Goal: Check status: Check status

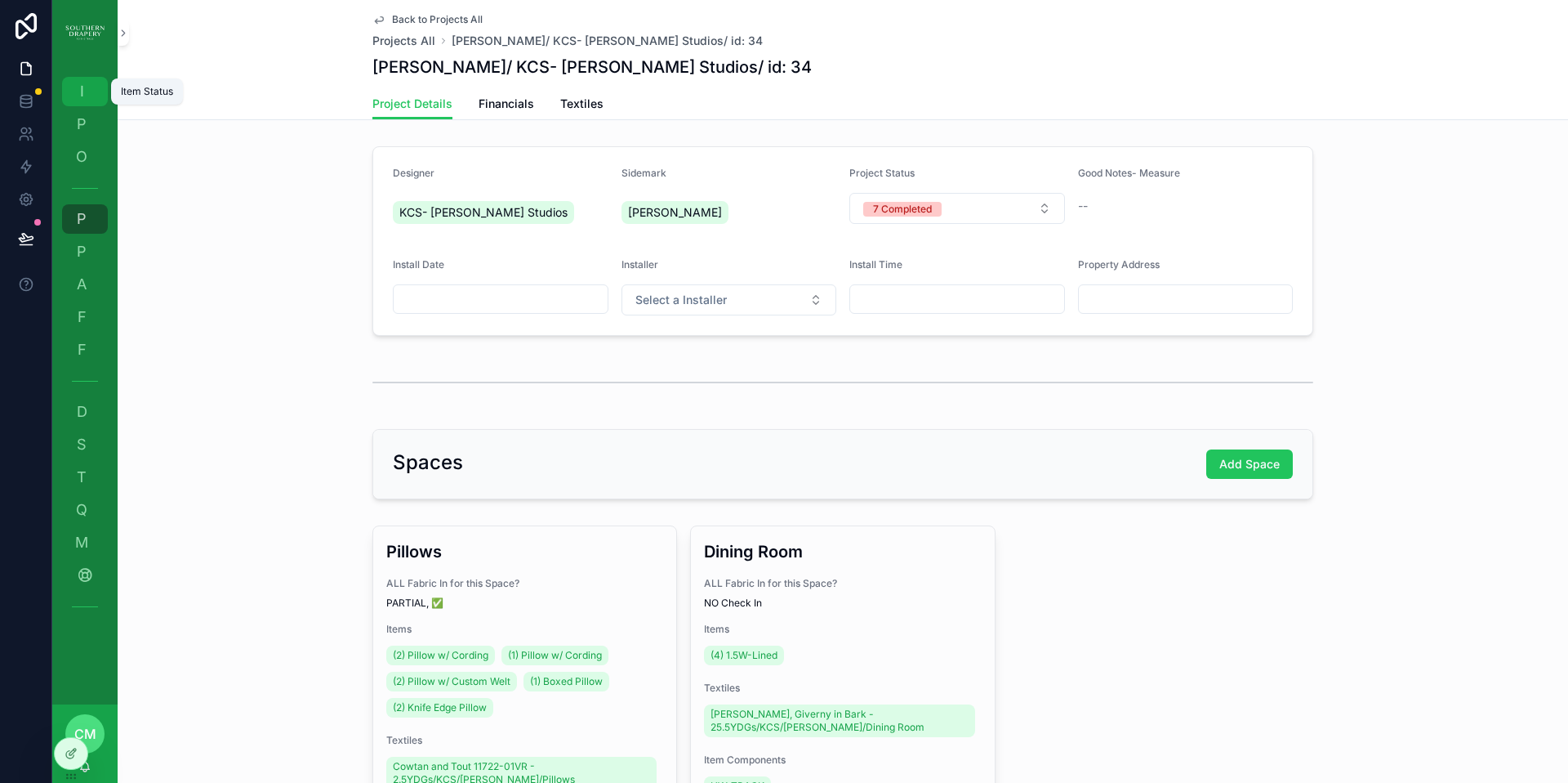
click at [84, 87] on span "I" at bounding box center [82, 91] width 17 height 17
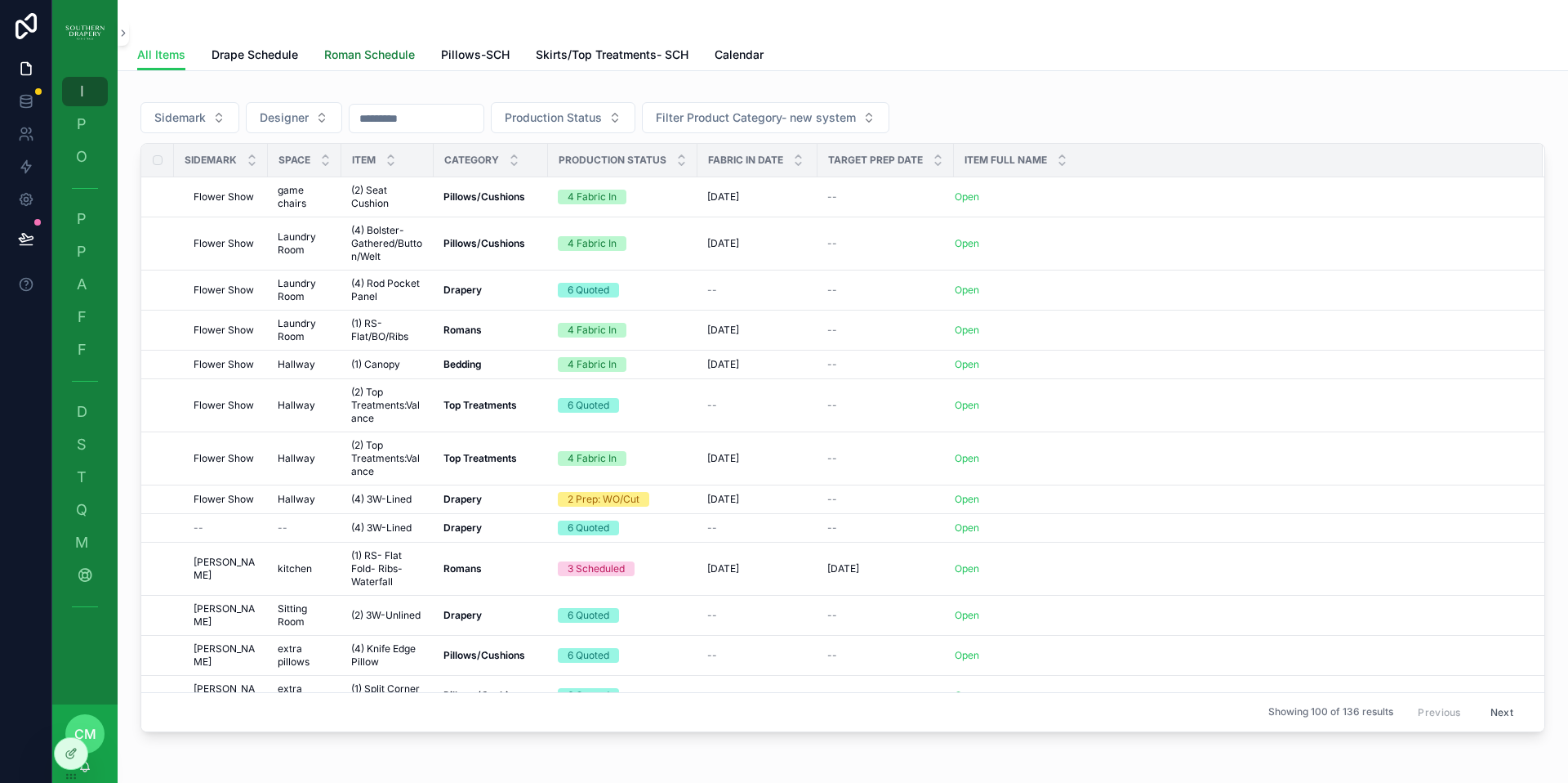
click at [364, 57] on span "Roman Schedule" at bounding box center [369, 55] width 91 height 17
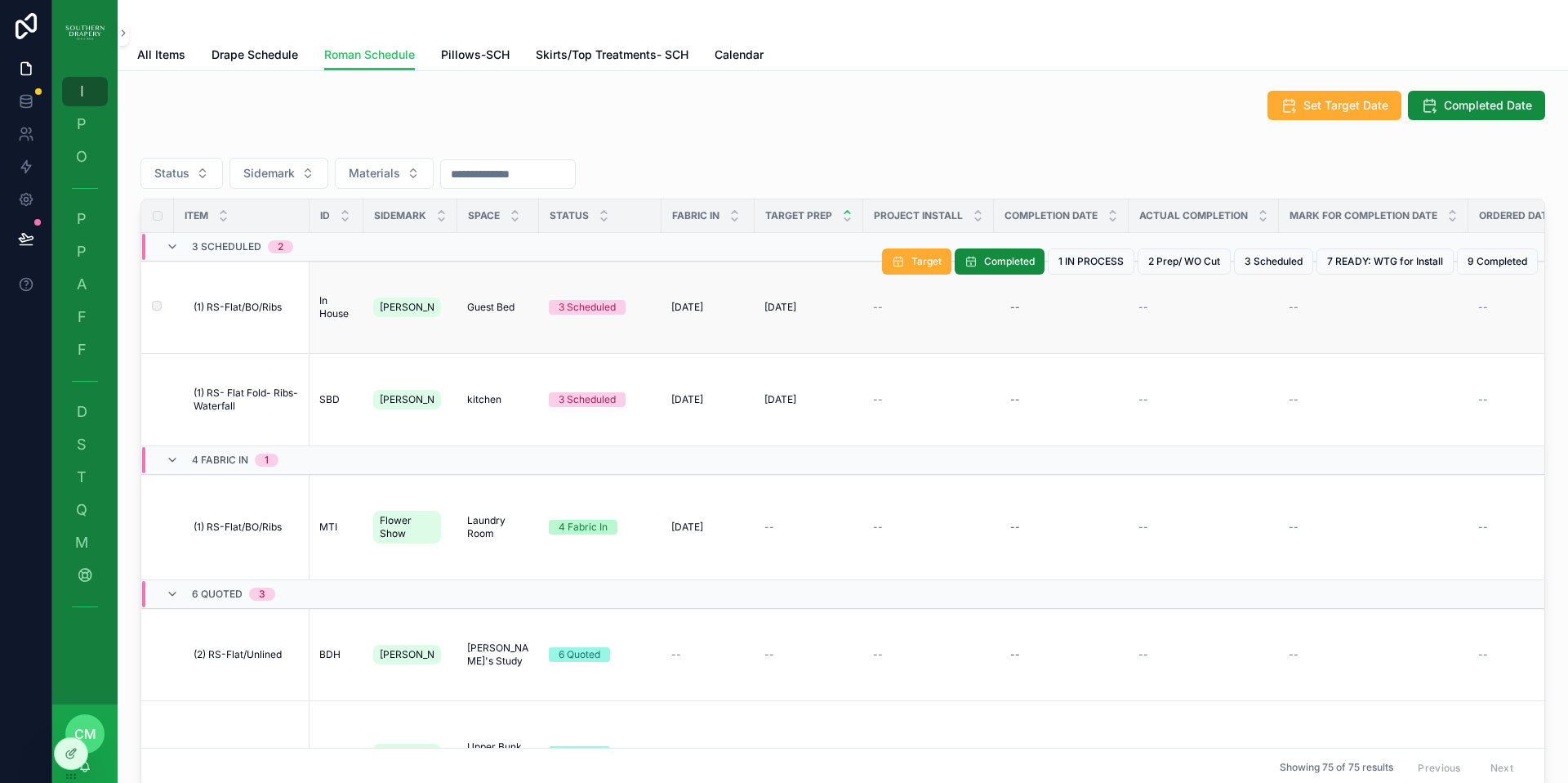
click at [235, 304] on span "(1) RS-Flat/BO/Ribs" at bounding box center [237, 307] width 88 height 13
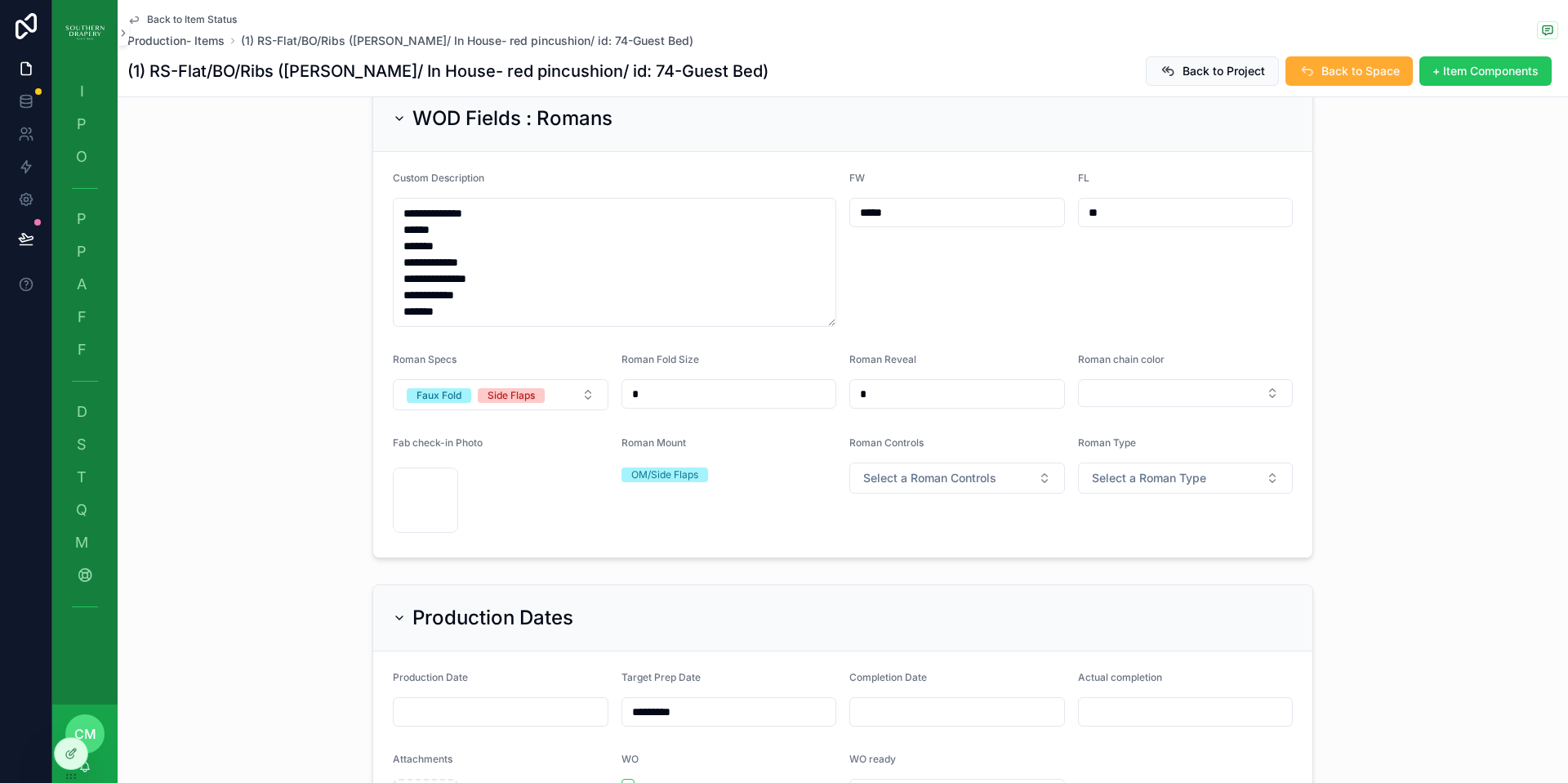
scroll to position [639, 0]
click at [1204, 380] on button "Select Button" at bounding box center [1185, 394] width 215 height 28
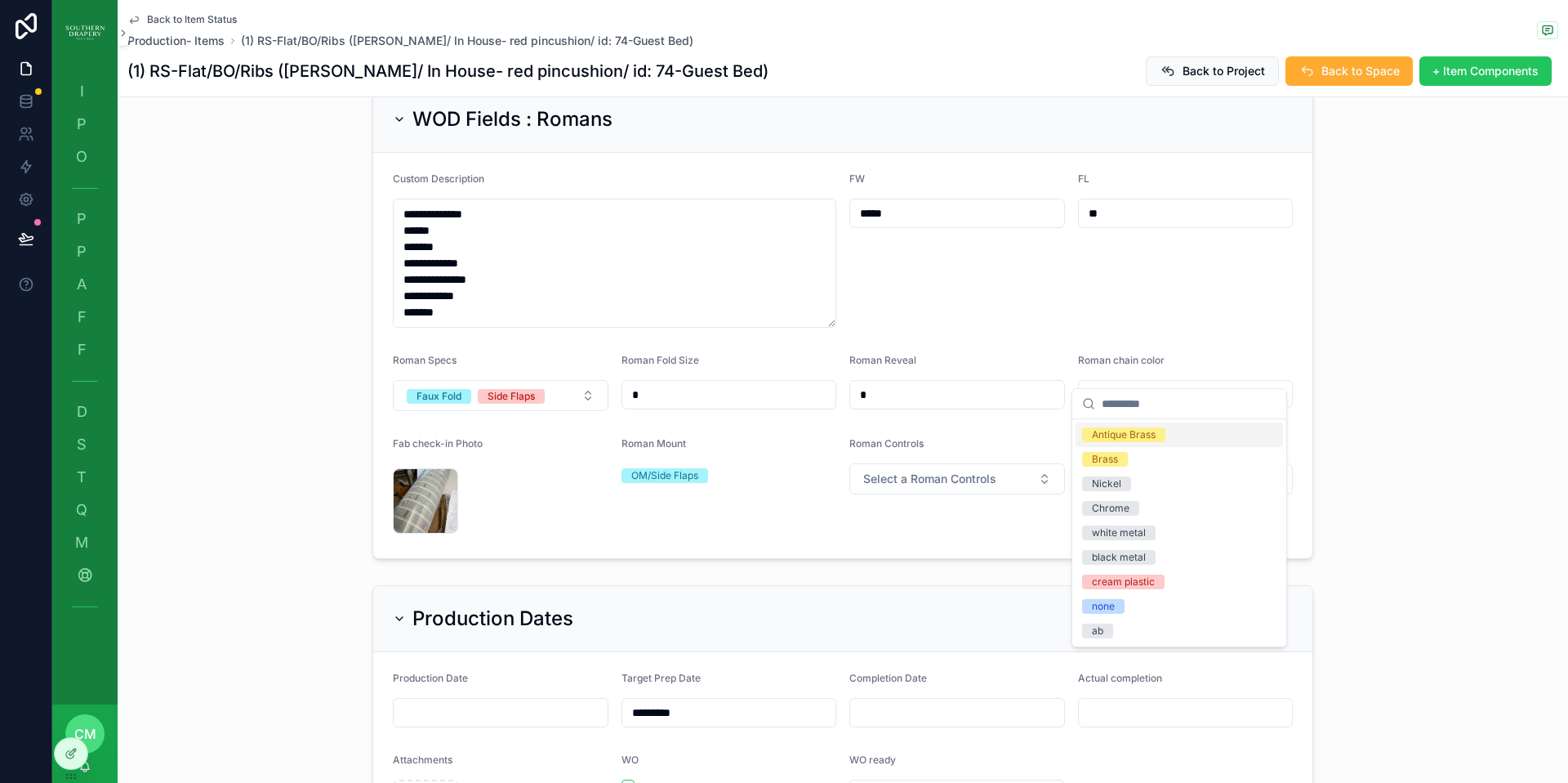
drag, startPoint x: 1122, startPoint y: 443, endPoint x: 1239, endPoint y: 586, distance: 184.8
click at [1122, 443] on div "Antique Brass" at bounding box center [1179, 435] width 208 height 25
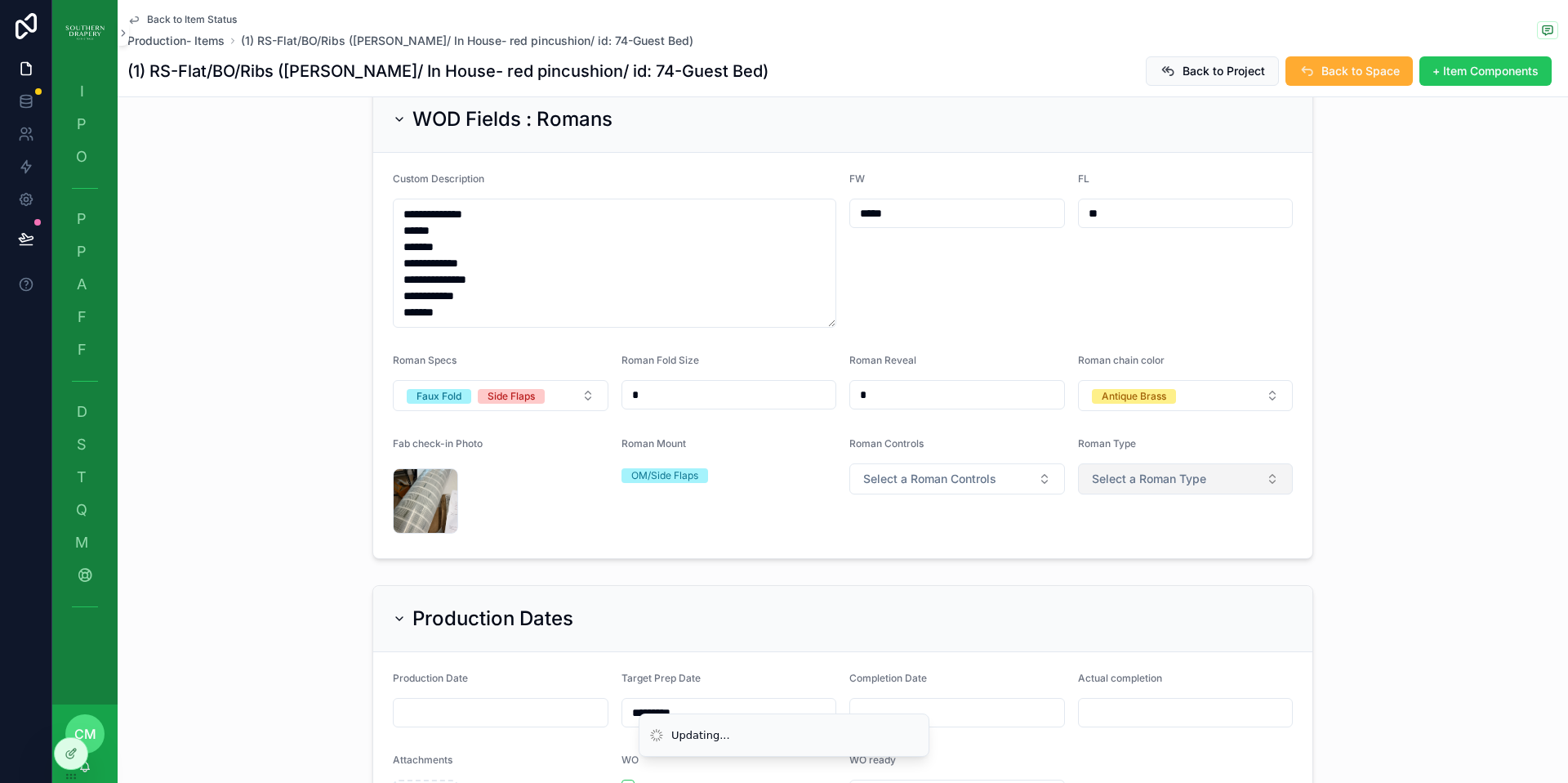
click at [1133, 471] on span "Select a Roman Type" at bounding box center [1149, 479] width 114 height 17
drag, startPoint x: 1122, startPoint y: 523, endPoint x: 954, endPoint y: 455, distance: 181.2
click at [1122, 523] on div "Flat" at bounding box center [1179, 522] width 208 height 25
click at [968, 471] on span "Select a Roman Controls" at bounding box center [930, 479] width 133 height 17
click at [901, 544] on div "Right" at bounding box center [952, 546] width 208 height 25
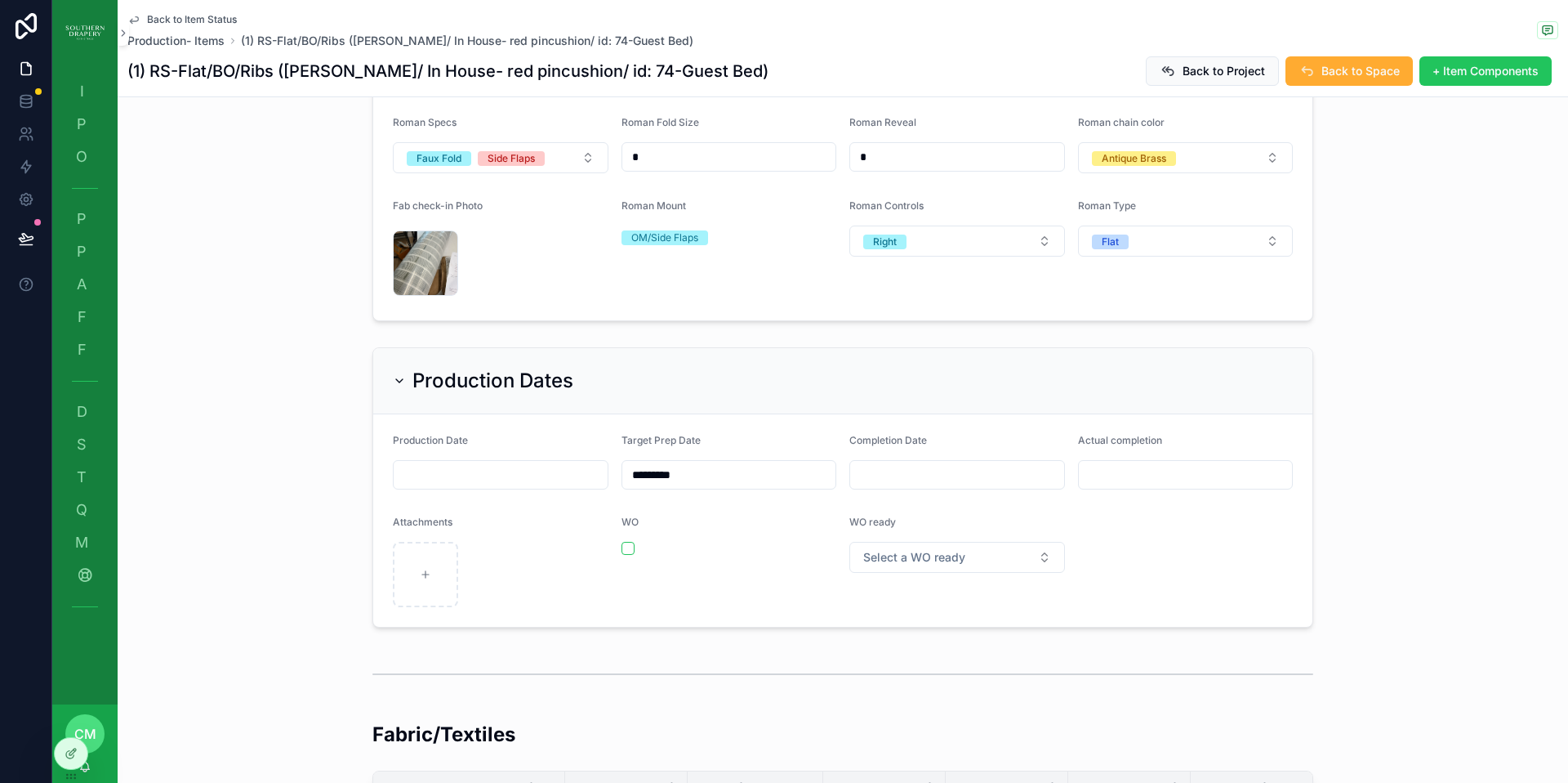
scroll to position [878, 0]
click at [950, 548] on span "Select a WO ready" at bounding box center [915, 556] width 102 height 17
click at [895, 598] on div "YES" at bounding box center [952, 599] width 208 height 25
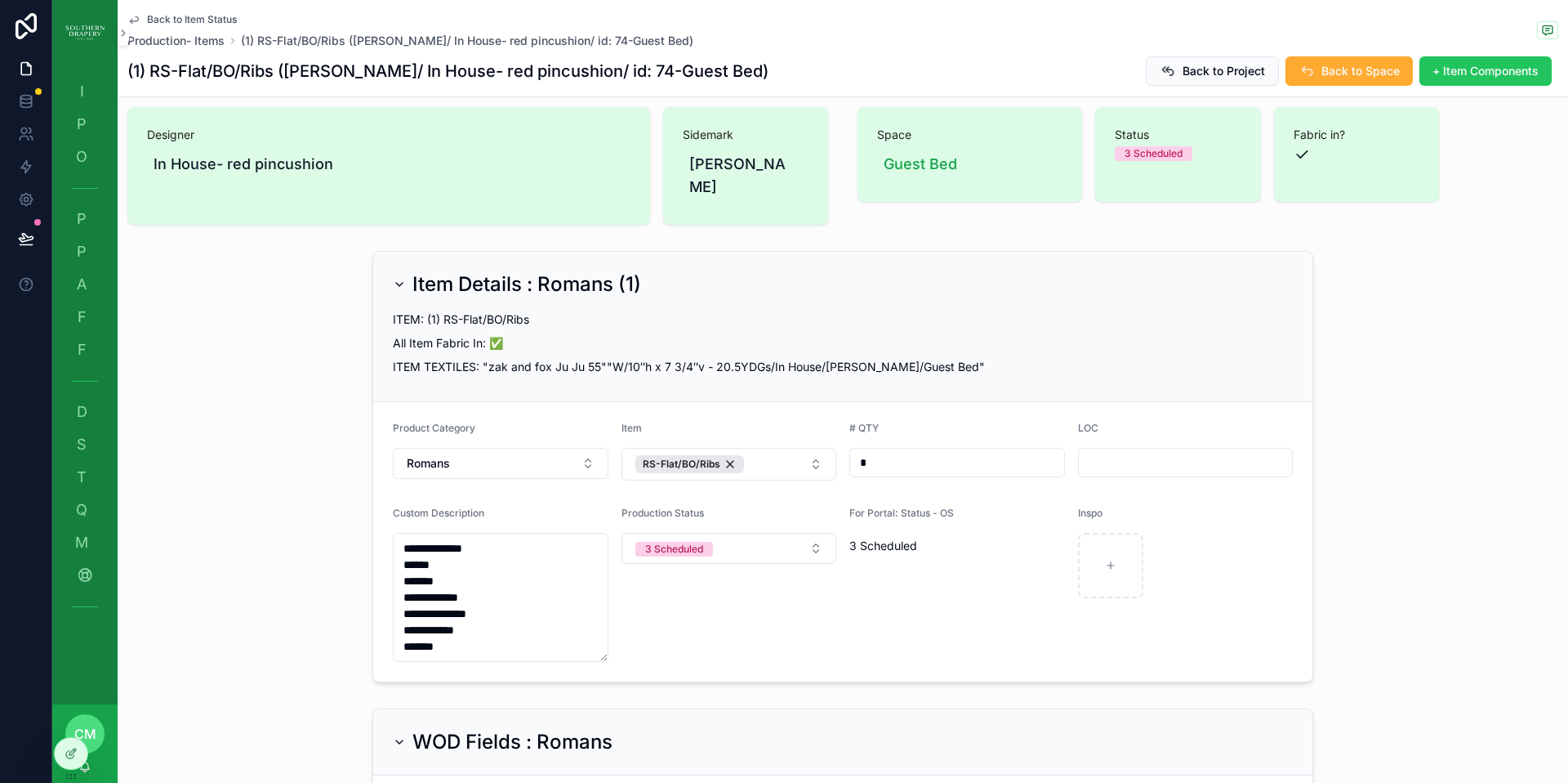
scroll to position [0, 0]
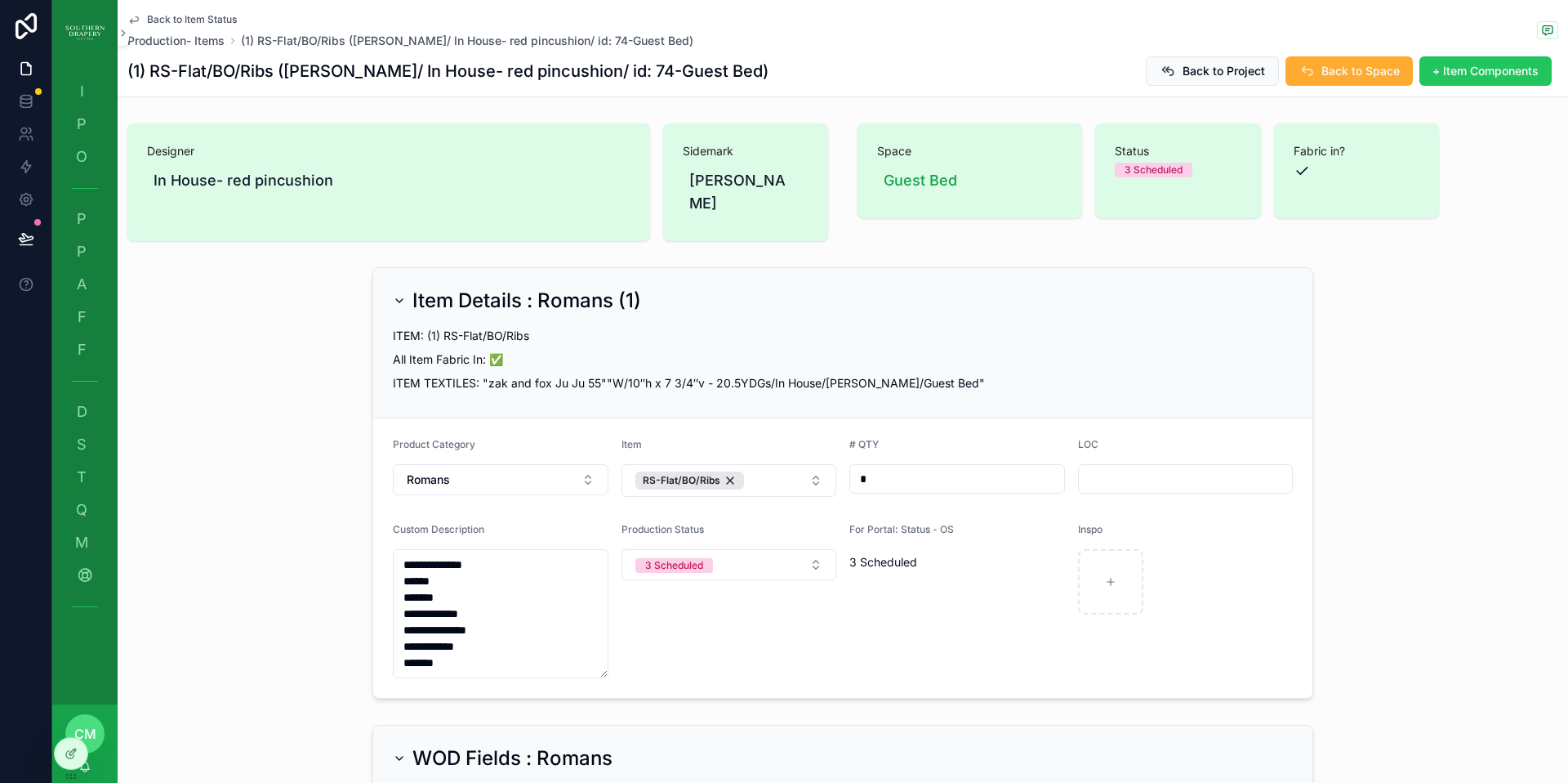
click at [179, 21] on span "Back to Item Status" at bounding box center [192, 19] width 90 height 13
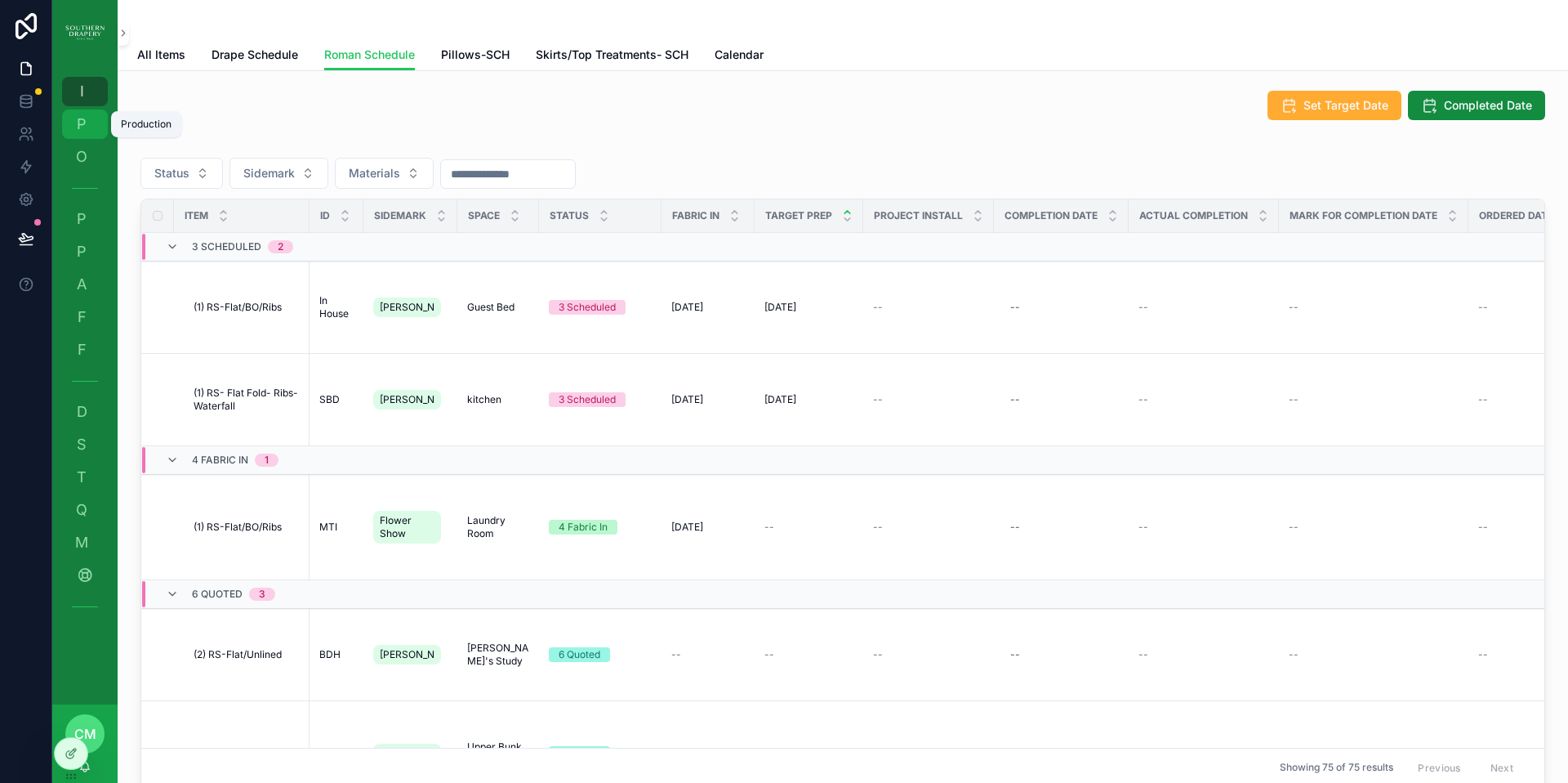
click at [79, 132] on span "P" at bounding box center [82, 124] width 17 height 17
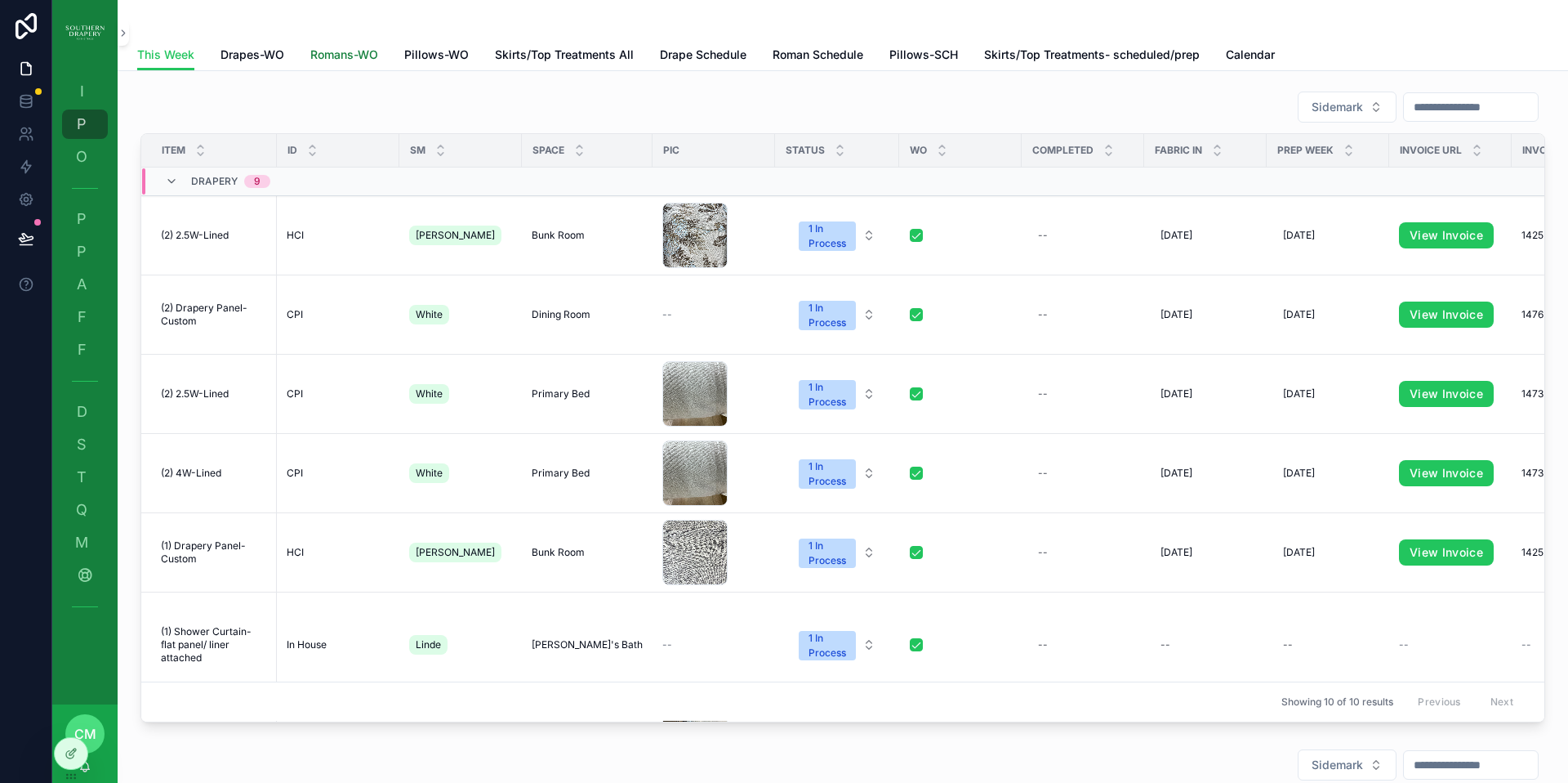
drag, startPoint x: 342, startPoint y: 51, endPoint x: 354, endPoint y: 78, distance: 29.5
click at [342, 52] on span "Romans-WO" at bounding box center [344, 55] width 68 height 17
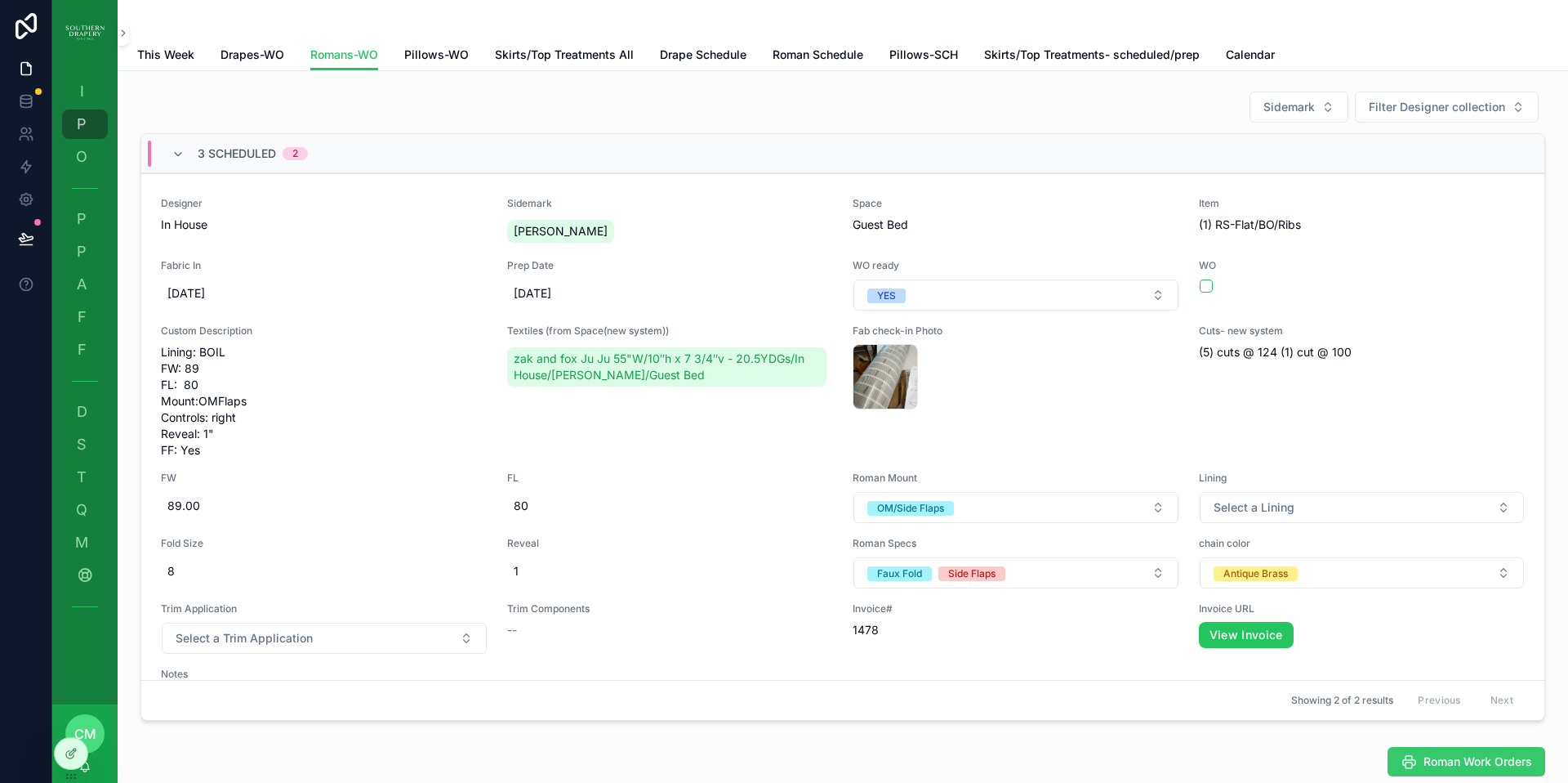
click at [1459, 765] on span "Roman Work Orders" at bounding box center [1478, 761] width 109 height 17
click at [1225, 221] on span "(1) RS-Flat/BO/Ribs" at bounding box center [1363, 224] width 327 height 17
click at [1229, 226] on span "(1) RS-Flat/BO/Ribs" at bounding box center [1363, 224] width 327 height 17
click at [85, 93] on span "I" at bounding box center [82, 91] width 17 height 17
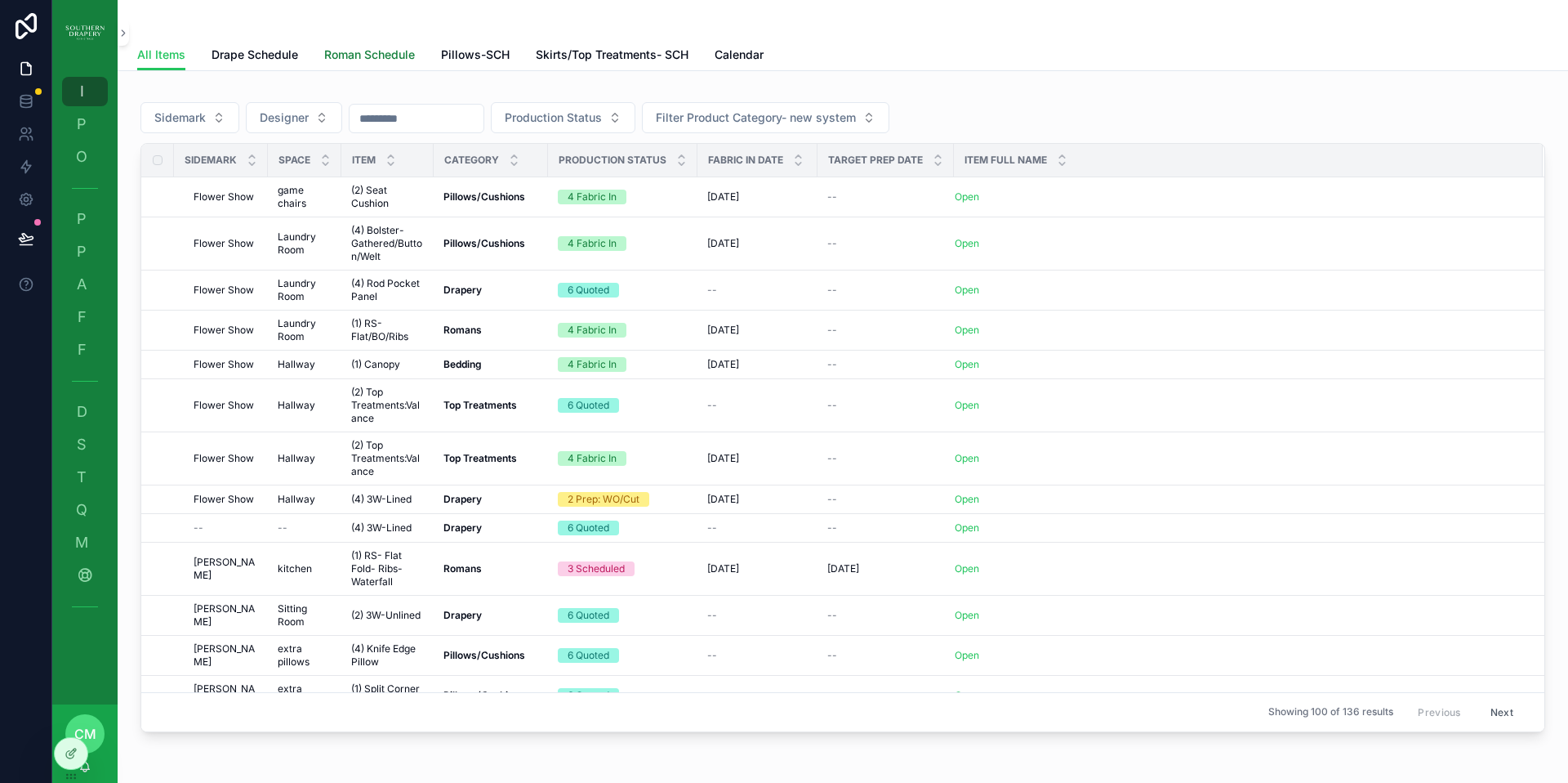
click at [374, 55] on span "Roman Schedule" at bounding box center [369, 55] width 91 height 17
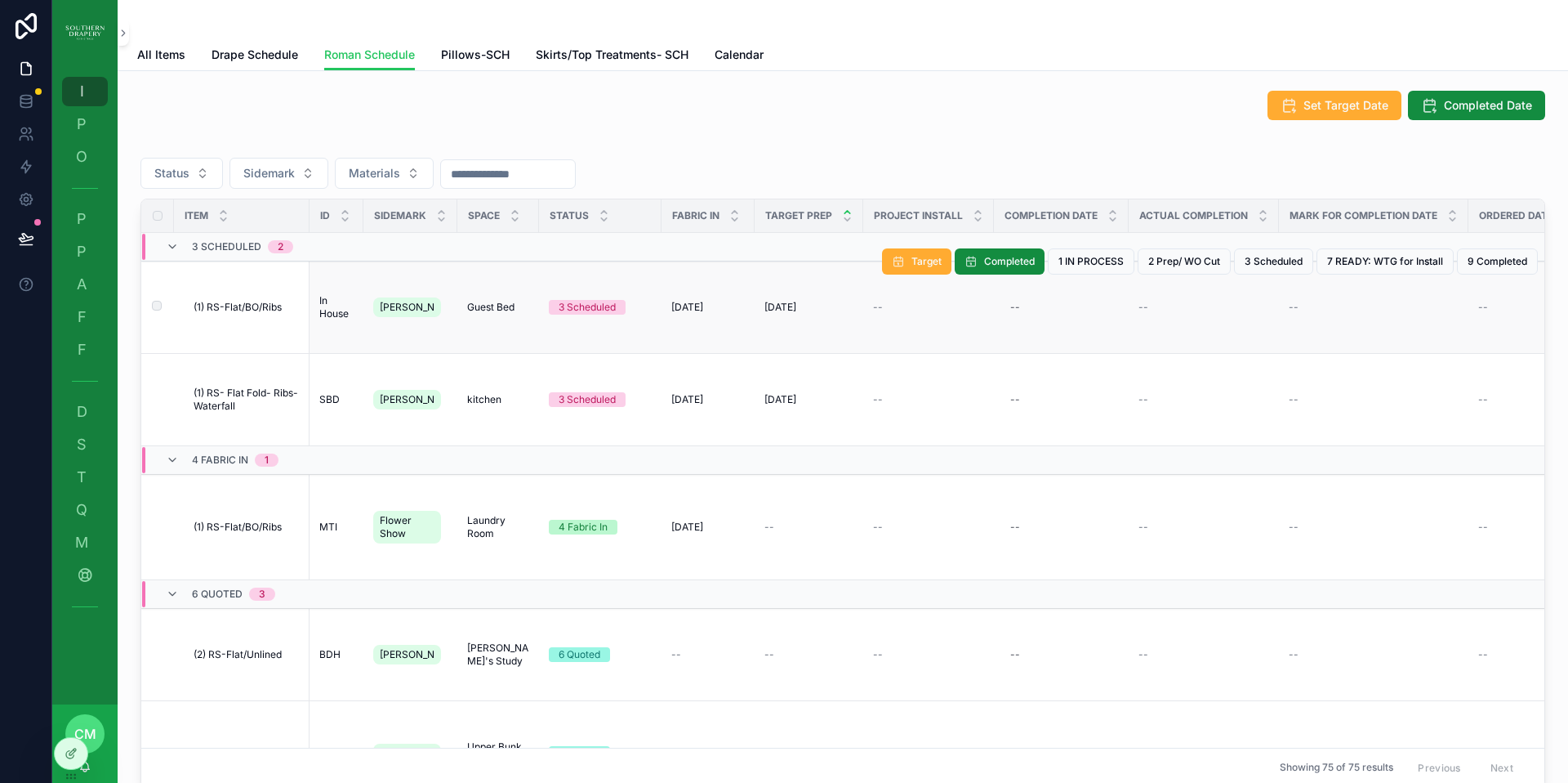
click at [255, 304] on span "(1) RS-Flat/BO/Ribs" at bounding box center [237, 307] width 88 height 13
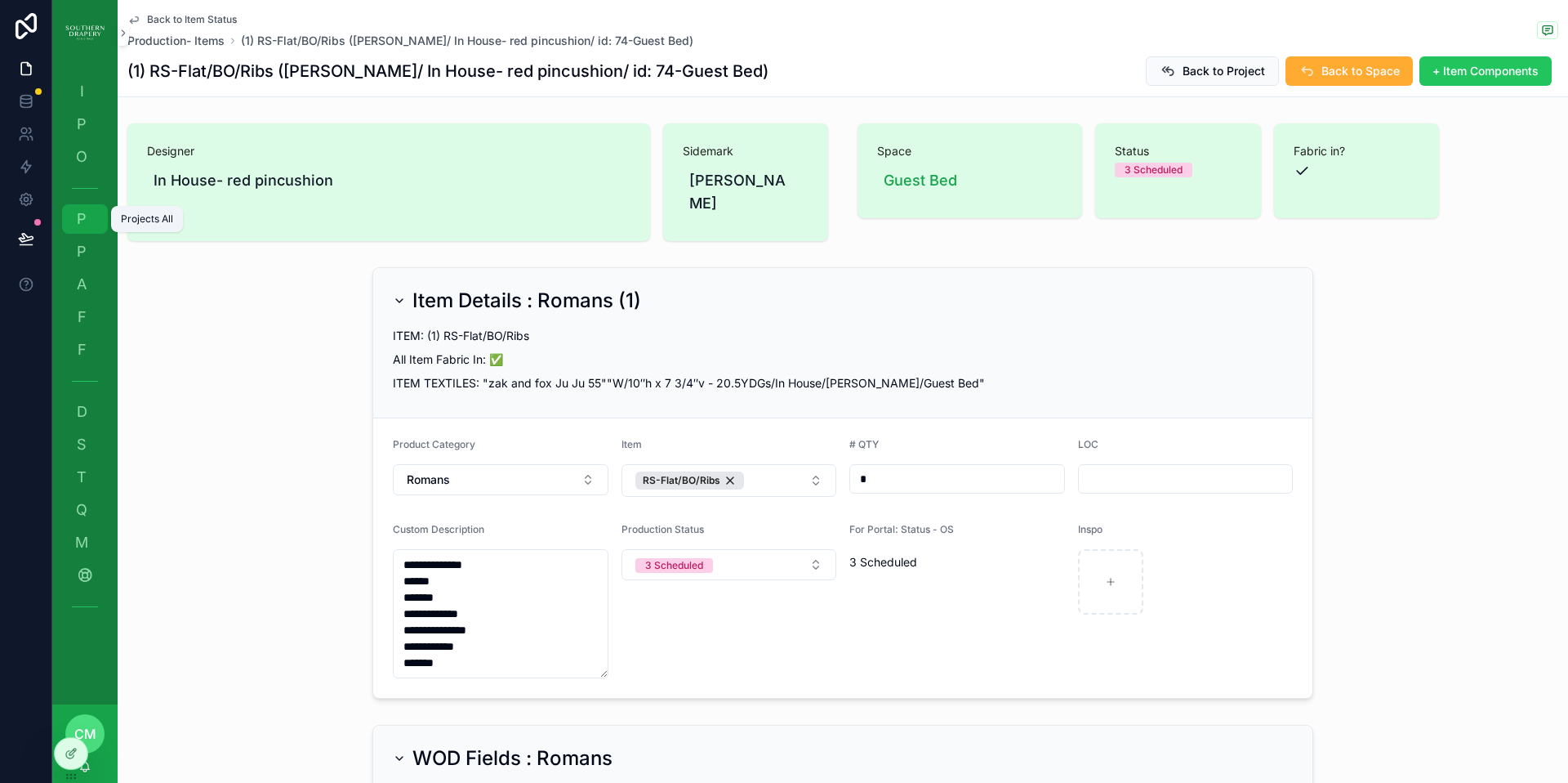
click at [85, 219] on span "P" at bounding box center [82, 219] width 17 height 17
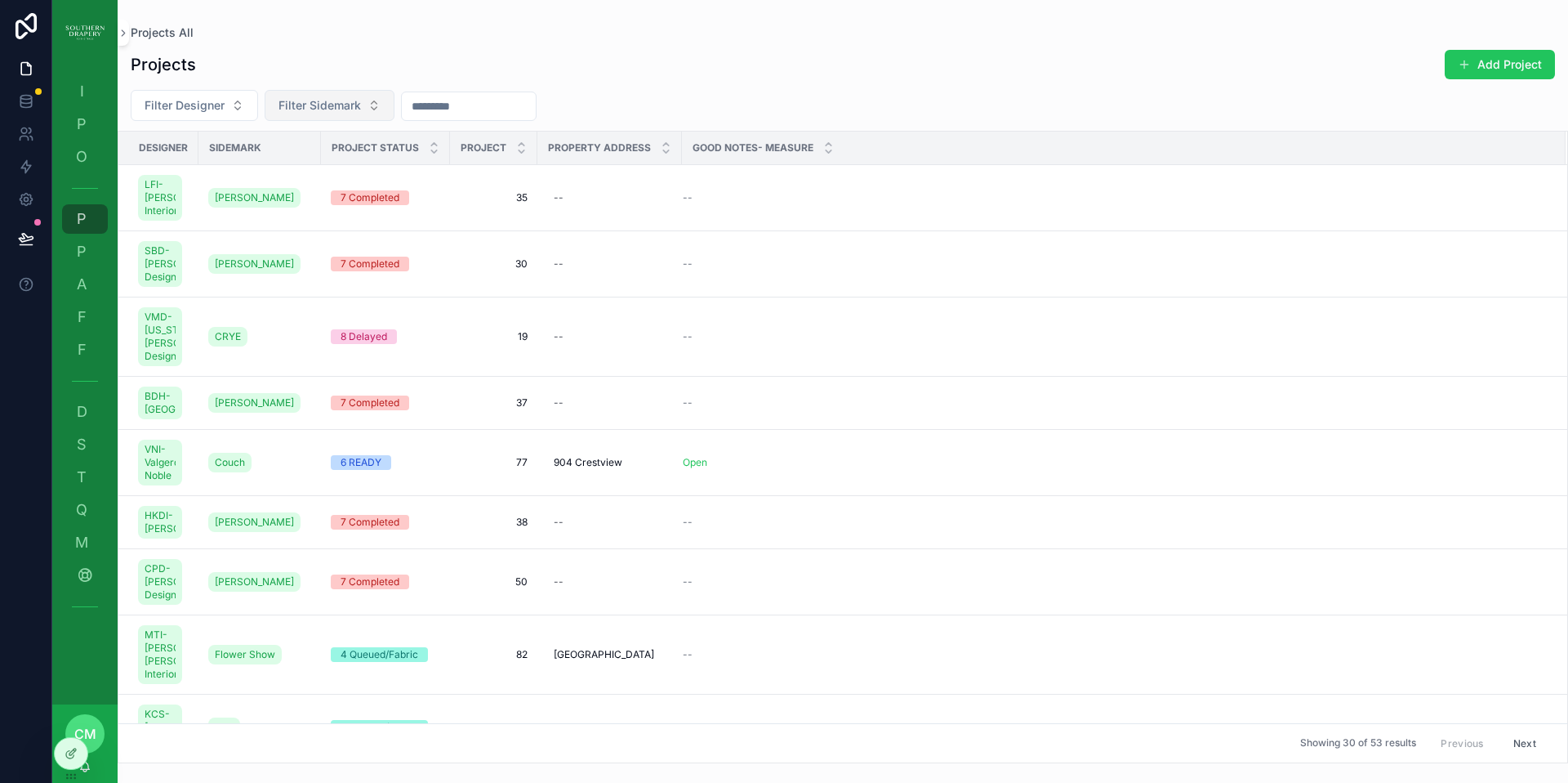
click at [322, 105] on span "Filter Sidemark" at bounding box center [320, 106] width 83 height 17
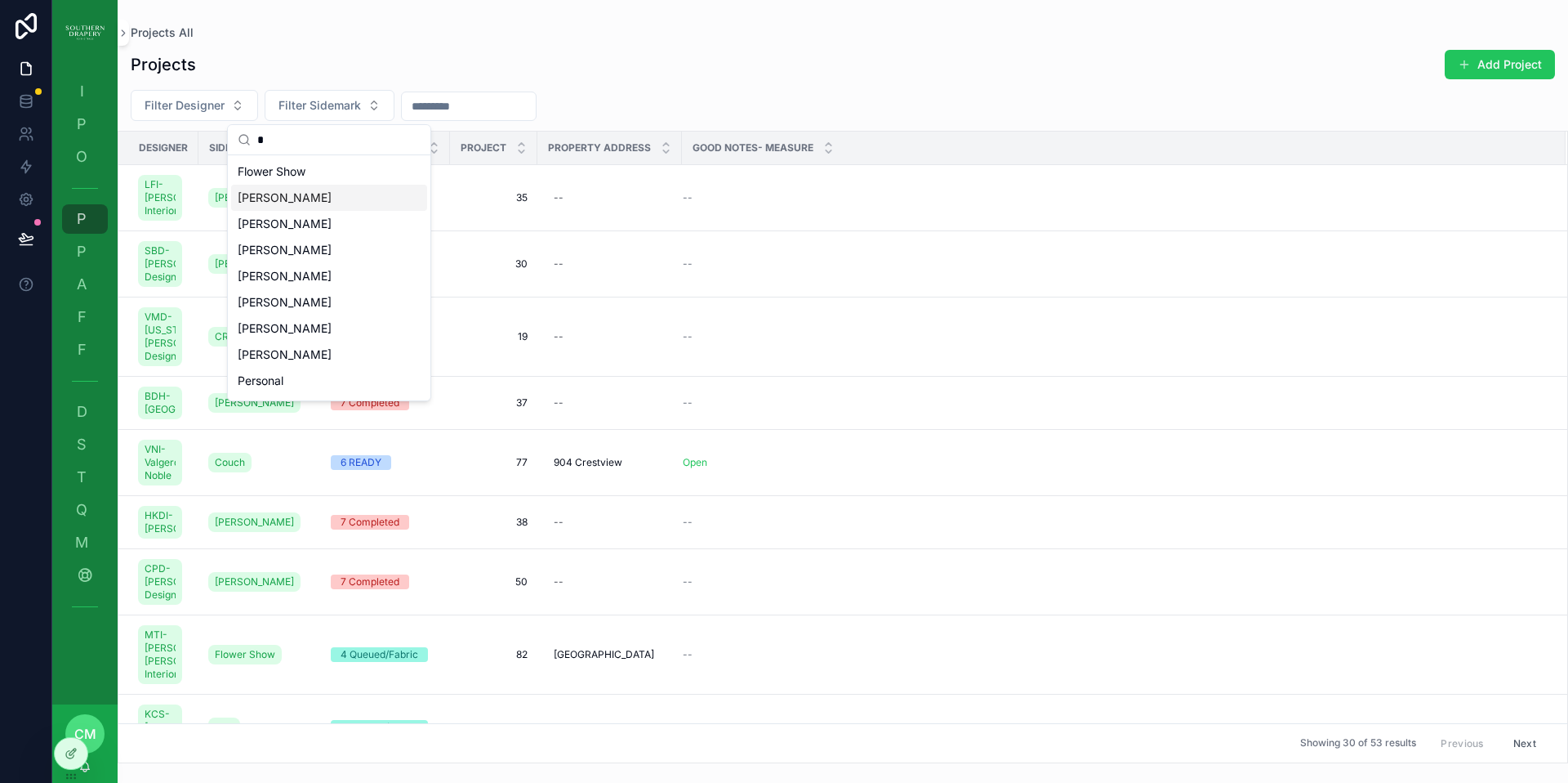
type input "*"
click at [294, 196] on div "[PERSON_NAME]" at bounding box center [329, 198] width 196 height 26
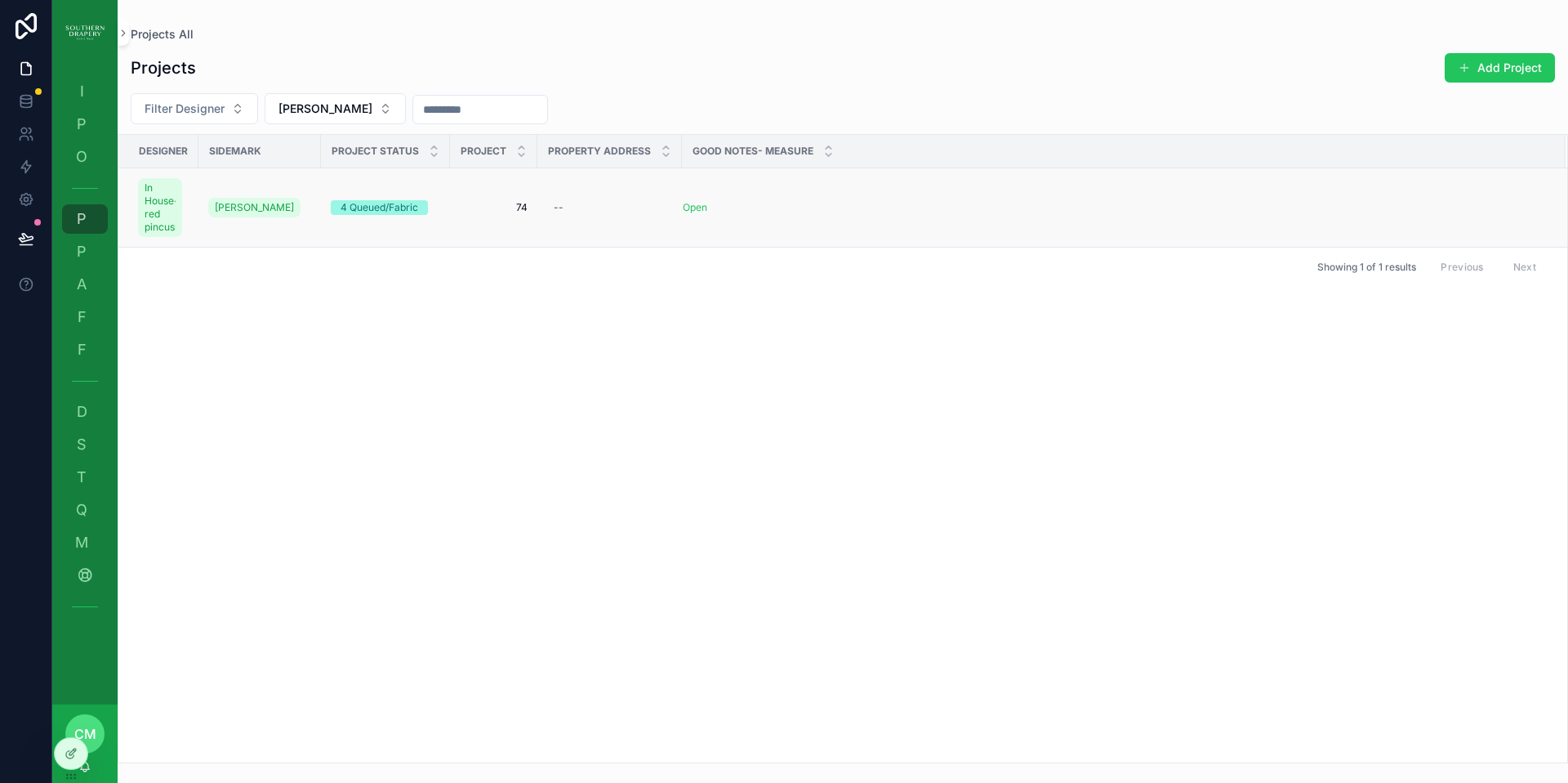
click at [526, 207] on span "74" at bounding box center [493, 207] width 68 height 13
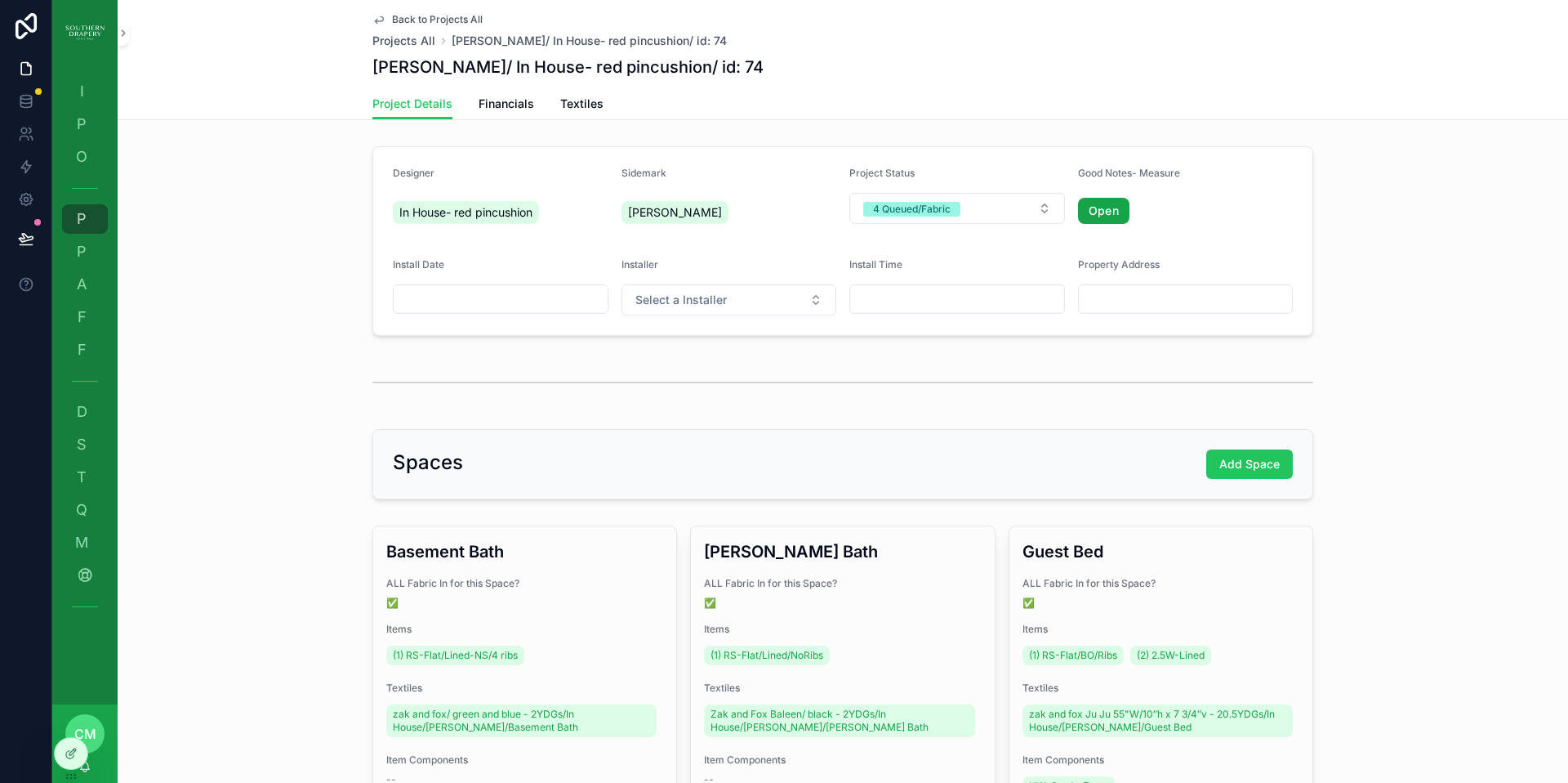
click at [1105, 211] on link "Open" at bounding box center [1104, 211] width 52 height 26
